Goal: Information Seeking & Learning: Find specific fact

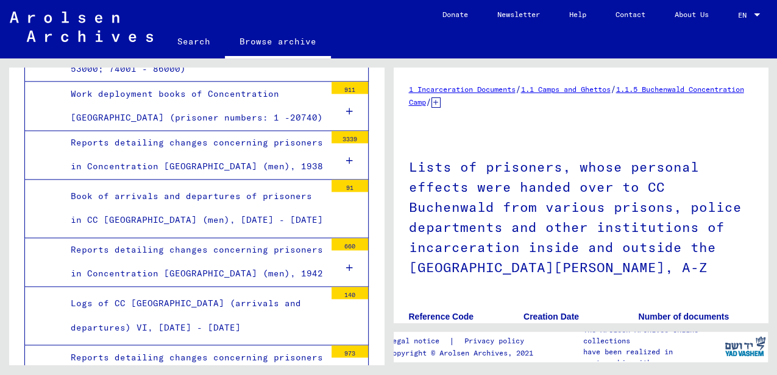
scroll to position [1798, 0]
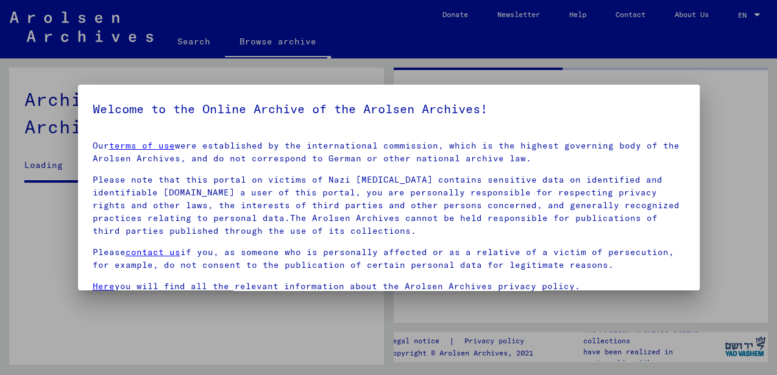
drag, startPoint x: 379, startPoint y: 83, endPoint x: 383, endPoint y: 95, distance: 12.7
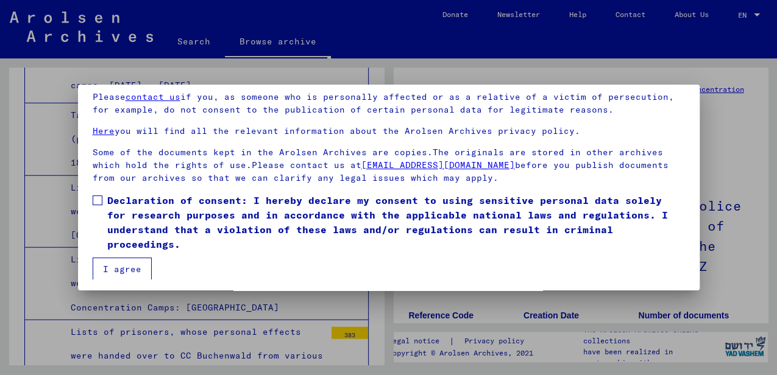
scroll to position [99, 0]
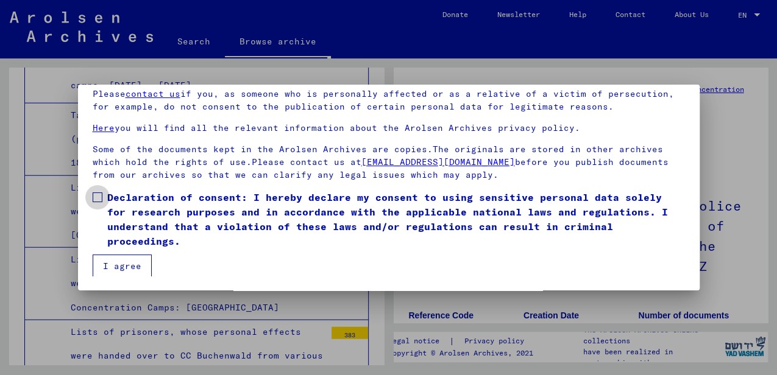
click at [97, 199] on span at bounding box center [98, 198] width 10 height 10
click at [118, 260] on button "I agree" at bounding box center [122, 266] width 59 height 23
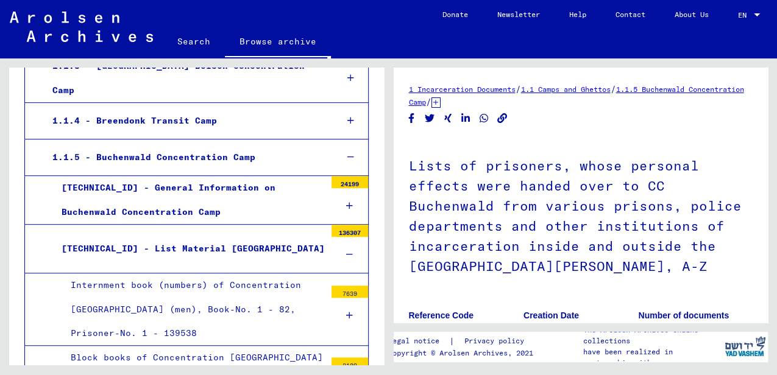
scroll to position [353, 0]
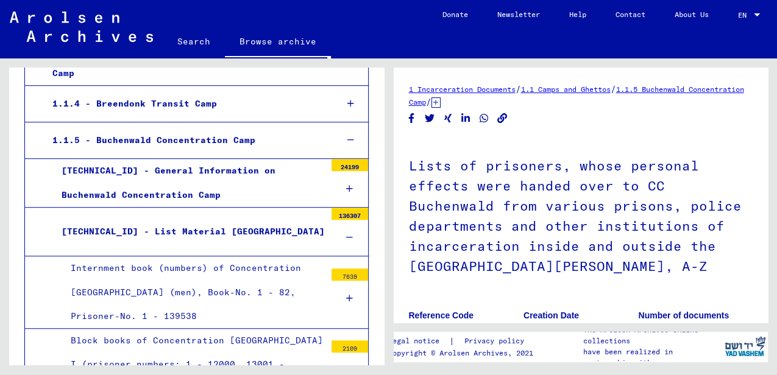
click at [347, 225] on div at bounding box center [350, 238] width 37 height 36
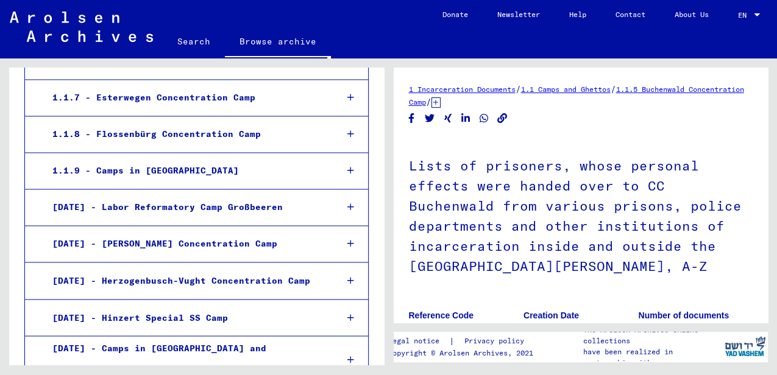
scroll to position [1003, 0]
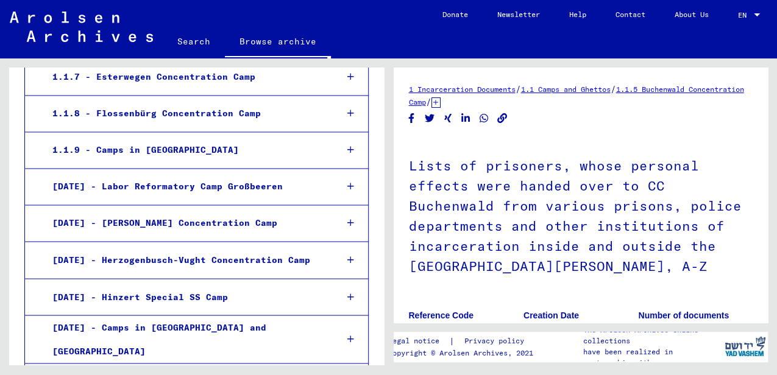
click at [193, 37] on link "Search" at bounding box center [194, 41] width 62 height 29
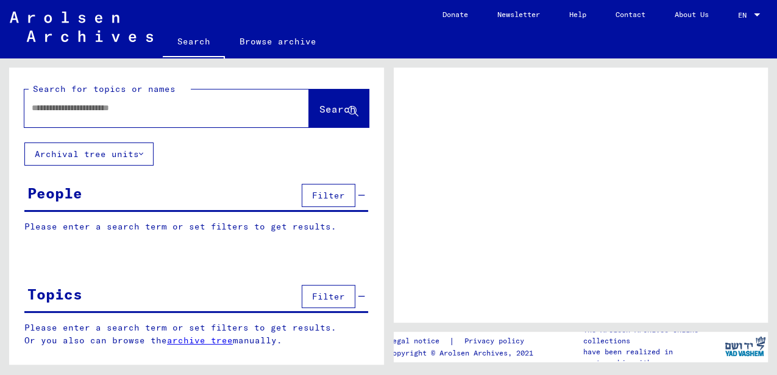
drag, startPoint x: 378, startPoint y: 182, endPoint x: 405, endPoint y: 52, distance: 132.4
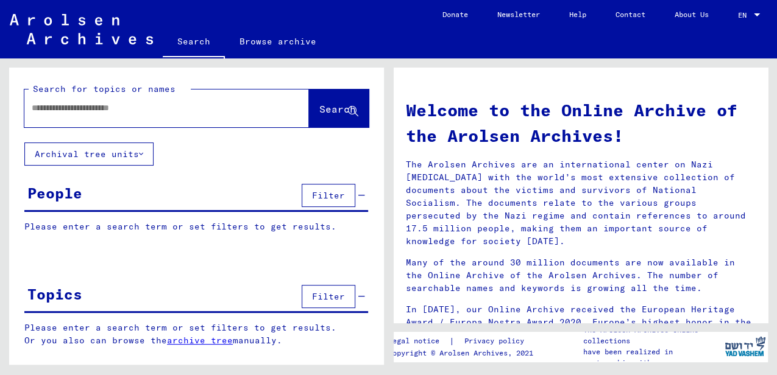
click at [180, 112] on input "text" at bounding box center [152, 108] width 241 height 13
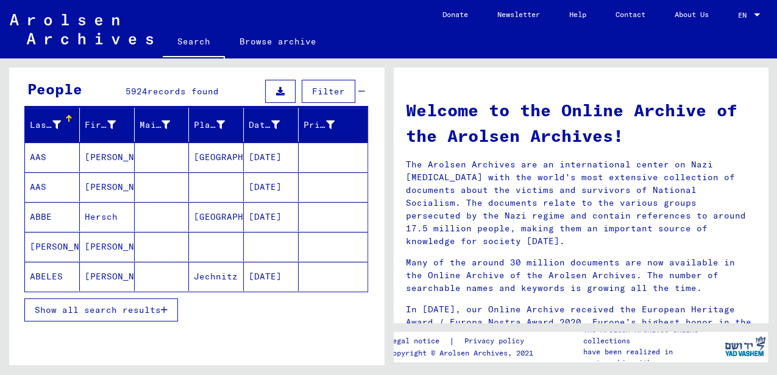
scroll to position [122, 0]
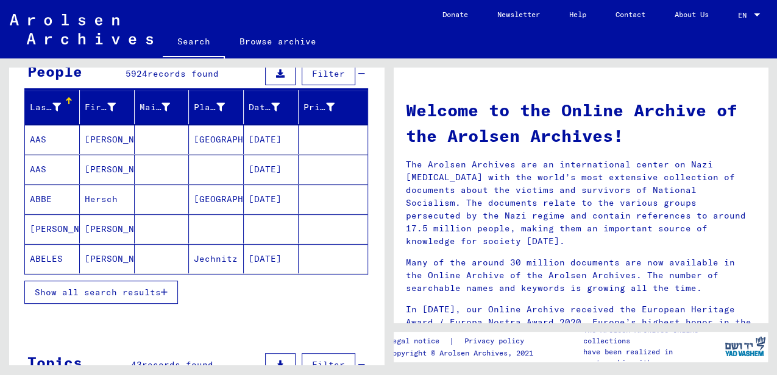
click at [154, 292] on span "Show all search results" at bounding box center [98, 292] width 126 height 11
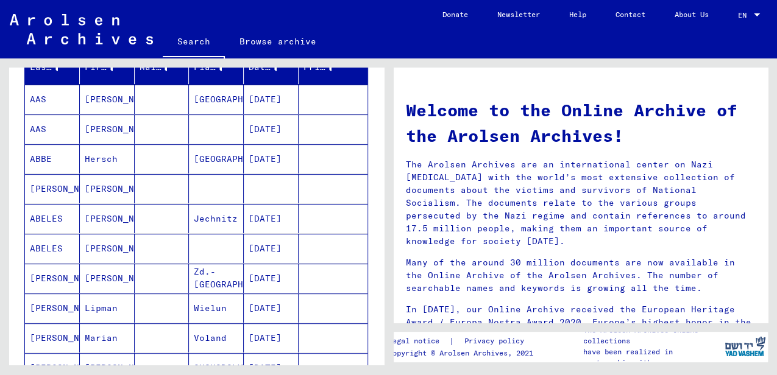
scroll to position [0, 0]
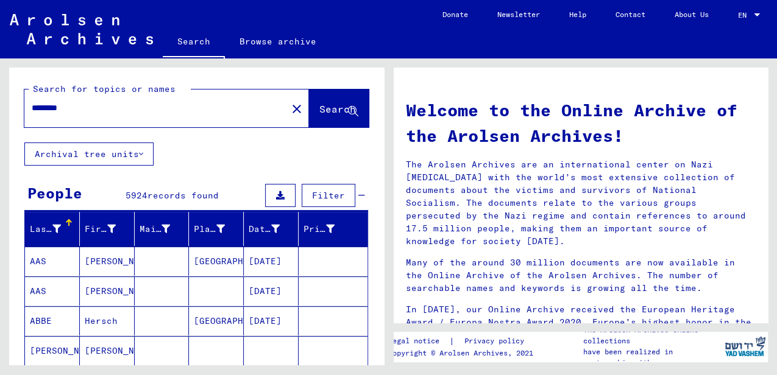
click at [224, 110] on input "********" at bounding box center [152, 108] width 241 height 13
type input "**********"
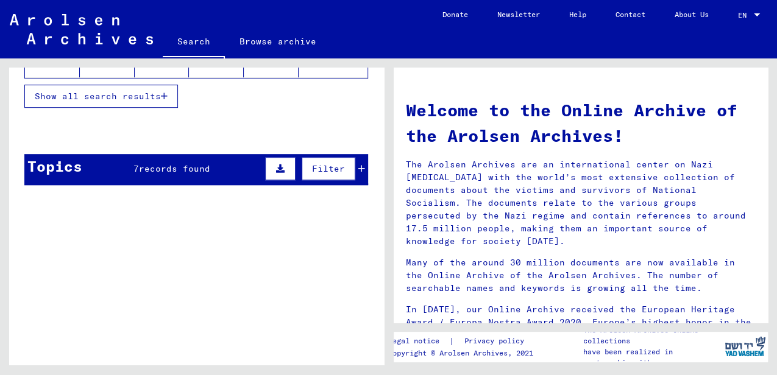
scroll to position [325, 0]
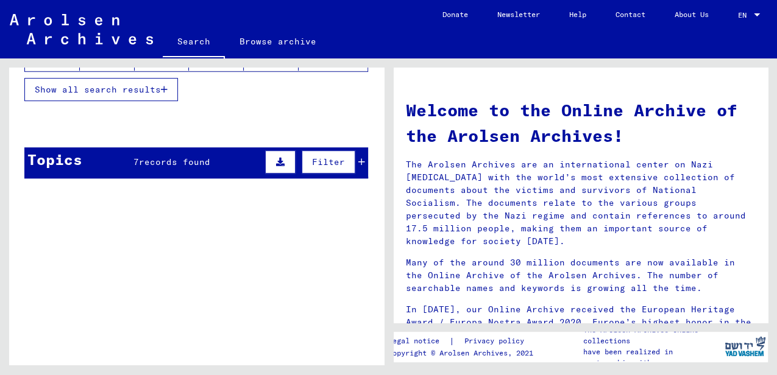
click at [146, 163] on span "records found" at bounding box center [174, 162] width 71 height 11
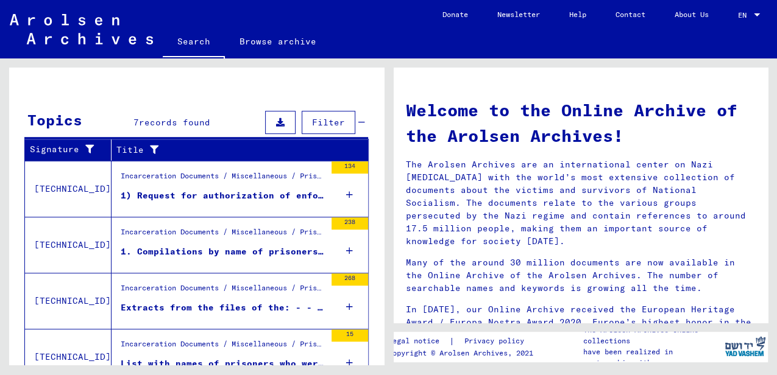
scroll to position [366, 0]
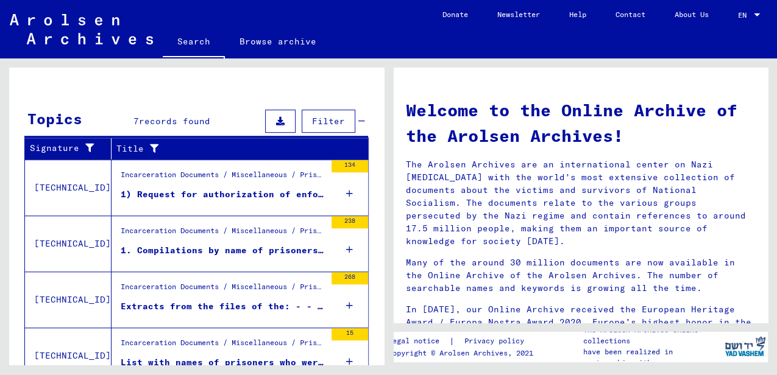
click at [346, 248] on icon at bounding box center [349, 250] width 7 height 43
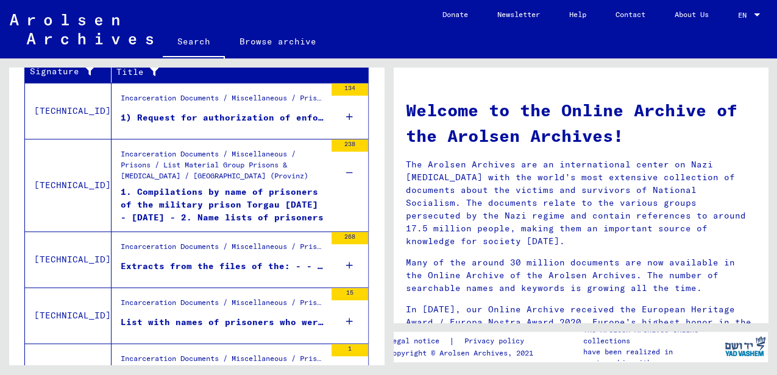
scroll to position [447, 0]
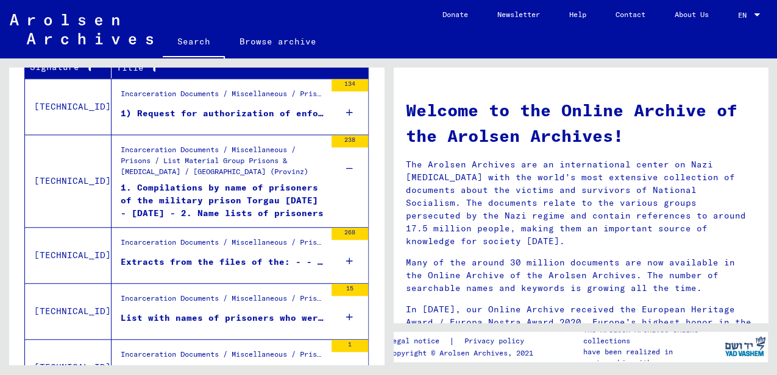
click at [346, 257] on icon at bounding box center [349, 261] width 7 height 43
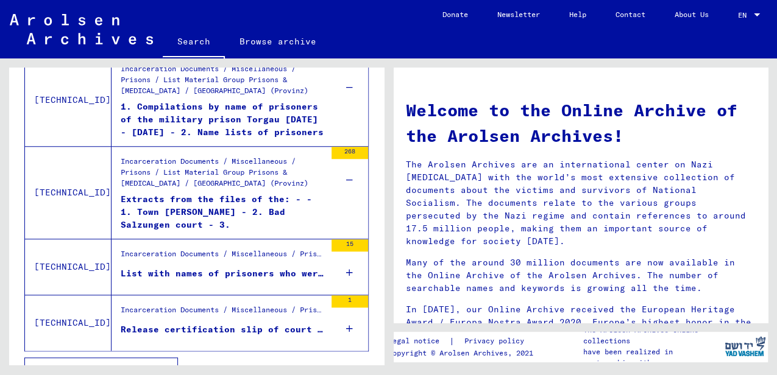
scroll to position [544, 0]
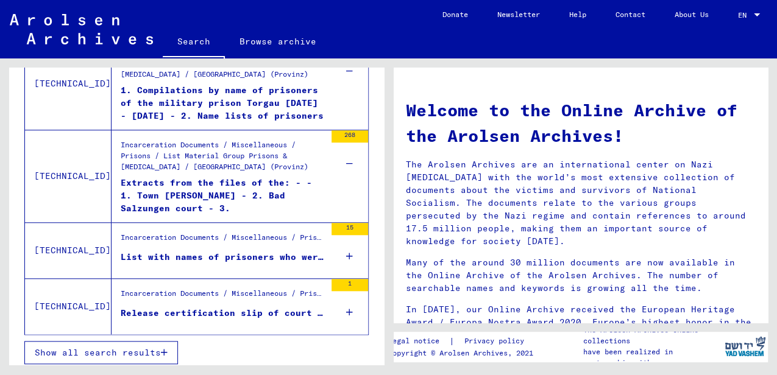
click at [346, 251] on icon at bounding box center [349, 256] width 7 height 43
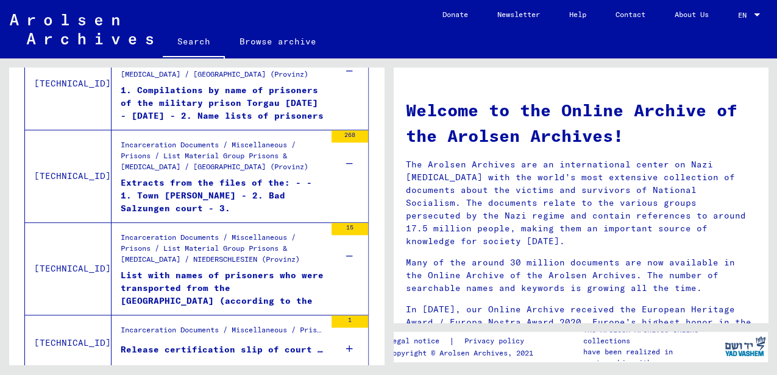
click at [346, 340] on icon at bounding box center [349, 349] width 7 height 43
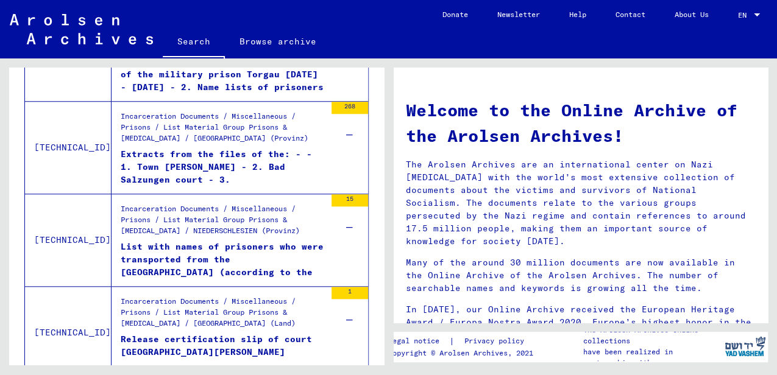
scroll to position [617, 0]
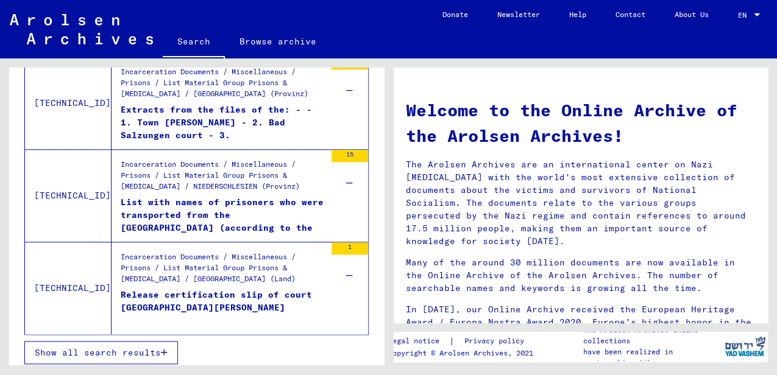
click at [218, 293] on div "Release certification slip of court [GEOGRAPHIC_DATA][PERSON_NAME]" at bounding box center [223, 307] width 205 height 37
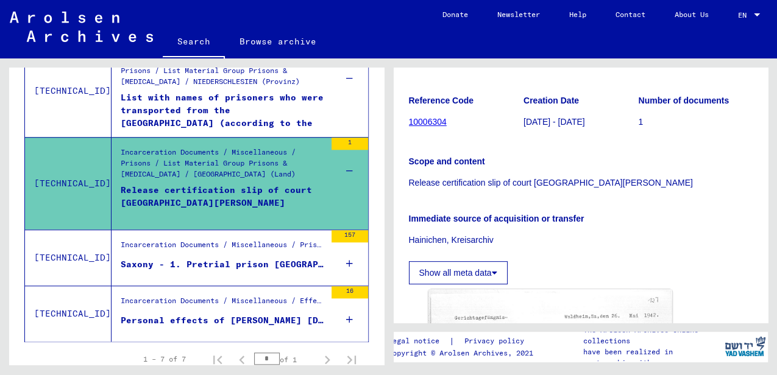
scroll to position [545, 0]
